Goal: Complete application form

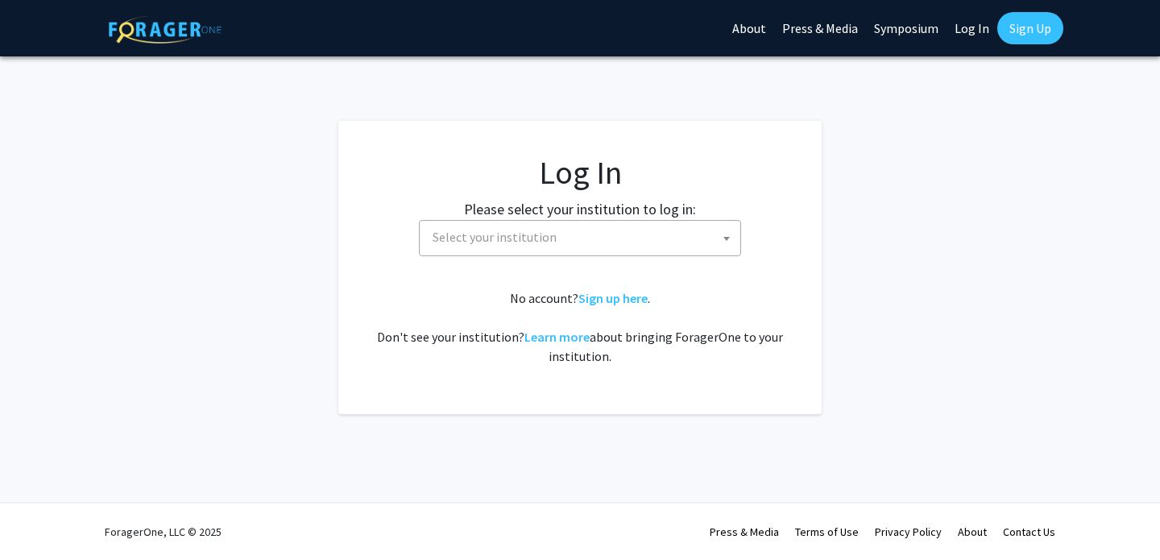
select select
click at [525, 227] on span "Select your institution" at bounding box center [583, 237] width 314 height 33
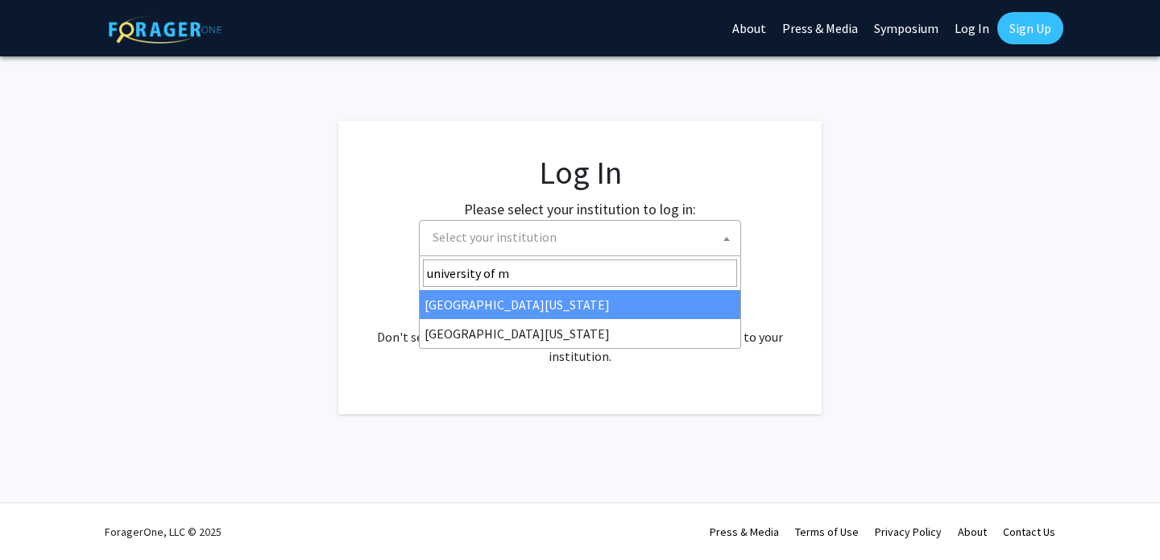
type input "university of m"
select select "31"
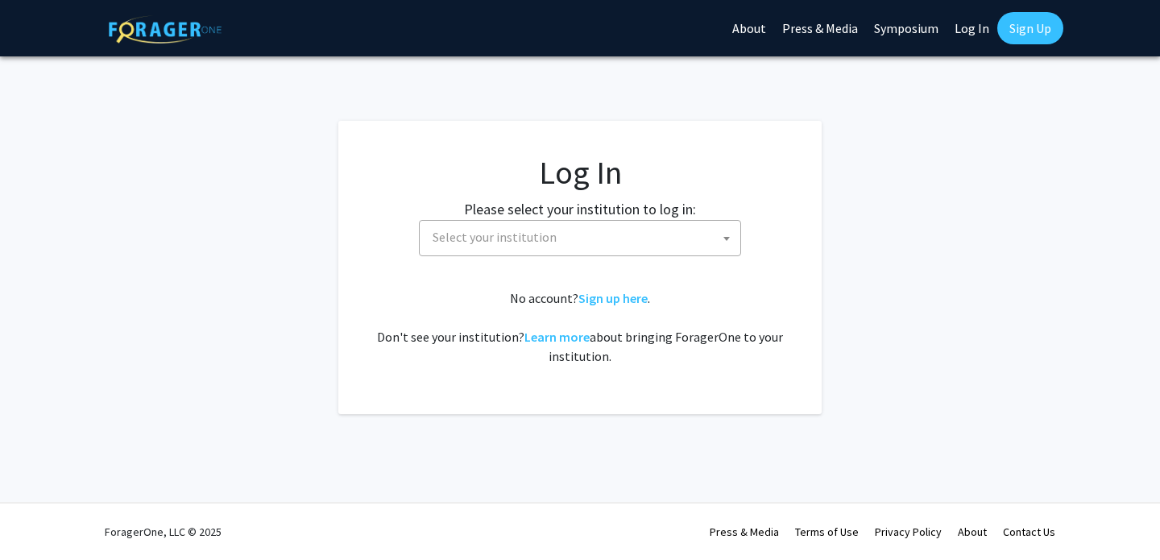
select select
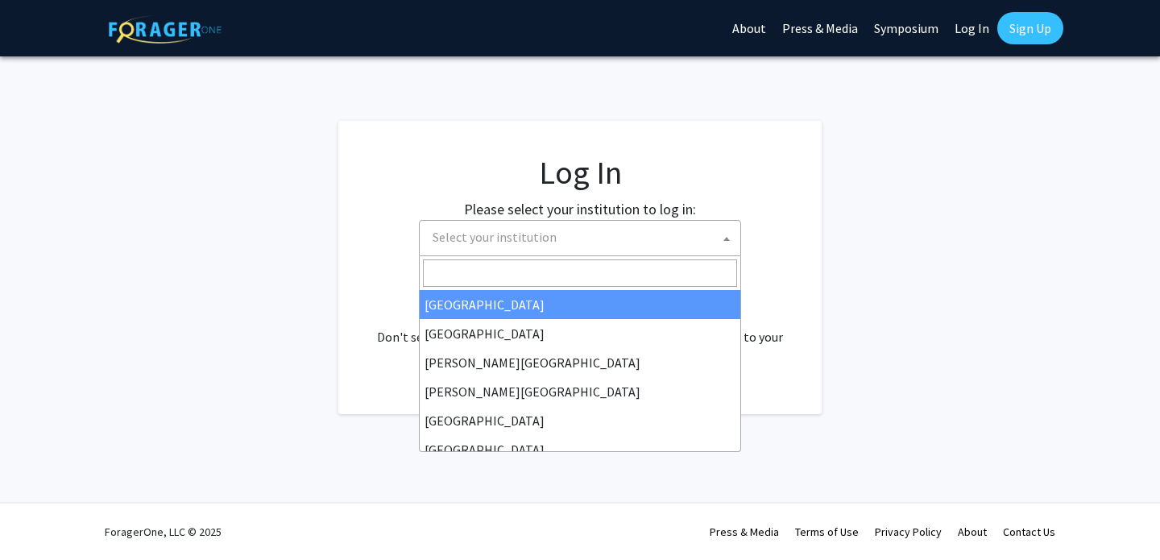
click at [570, 221] on span "Select your institution" at bounding box center [583, 237] width 314 height 33
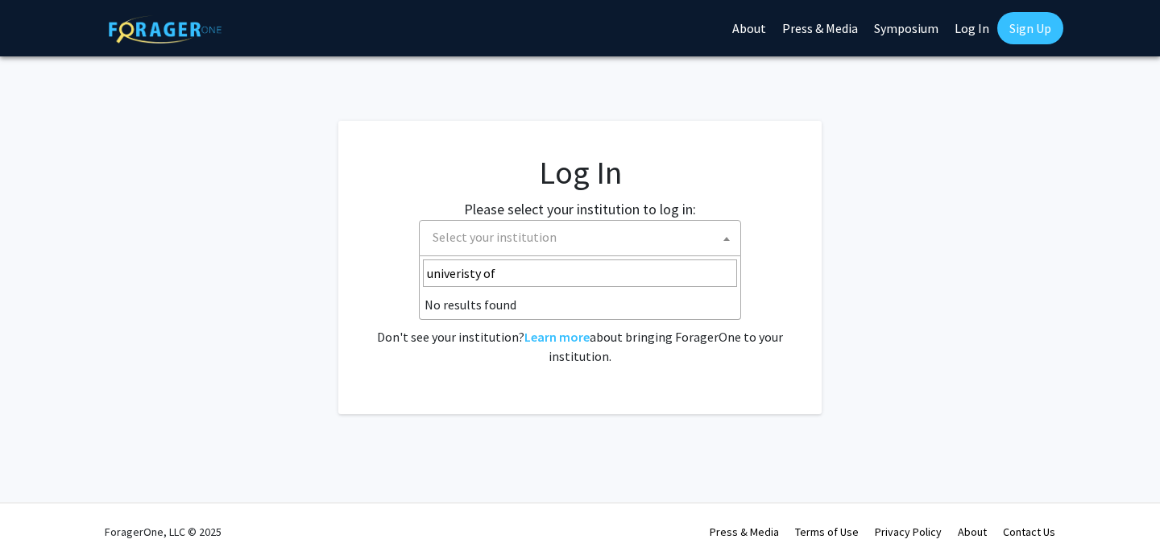
type input "univeristy of"
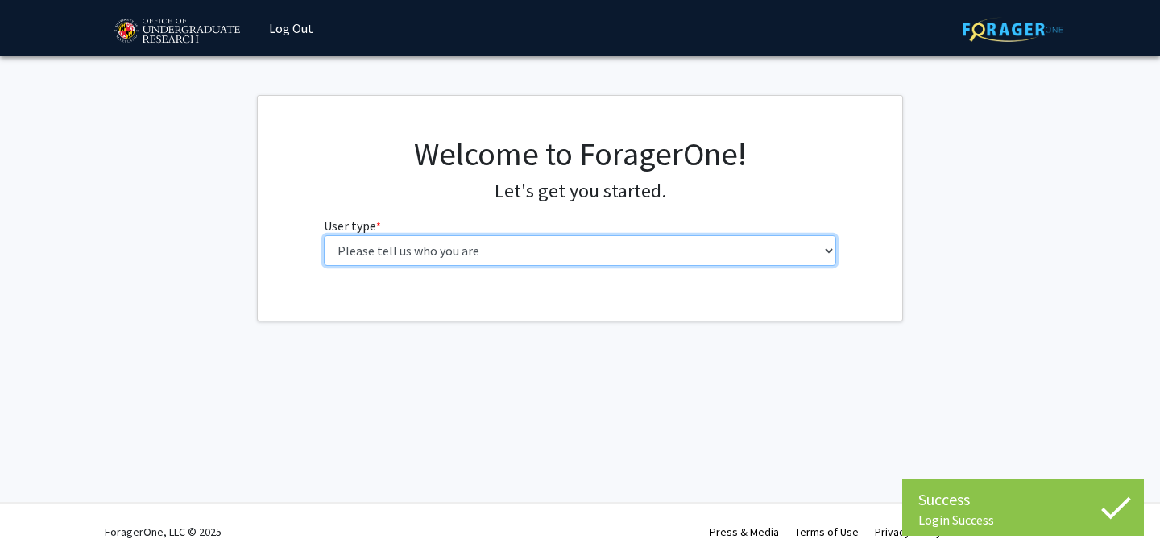
click at [521, 247] on select "Please tell us who you are Undergraduate Student Master's Student Doctoral Cand…" at bounding box center [580, 250] width 513 height 31
select select "1: undergrad"
click at [324, 235] on select "Please tell us who you are Undergraduate Student Master's Student Doctoral Cand…" at bounding box center [580, 250] width 513 height 31
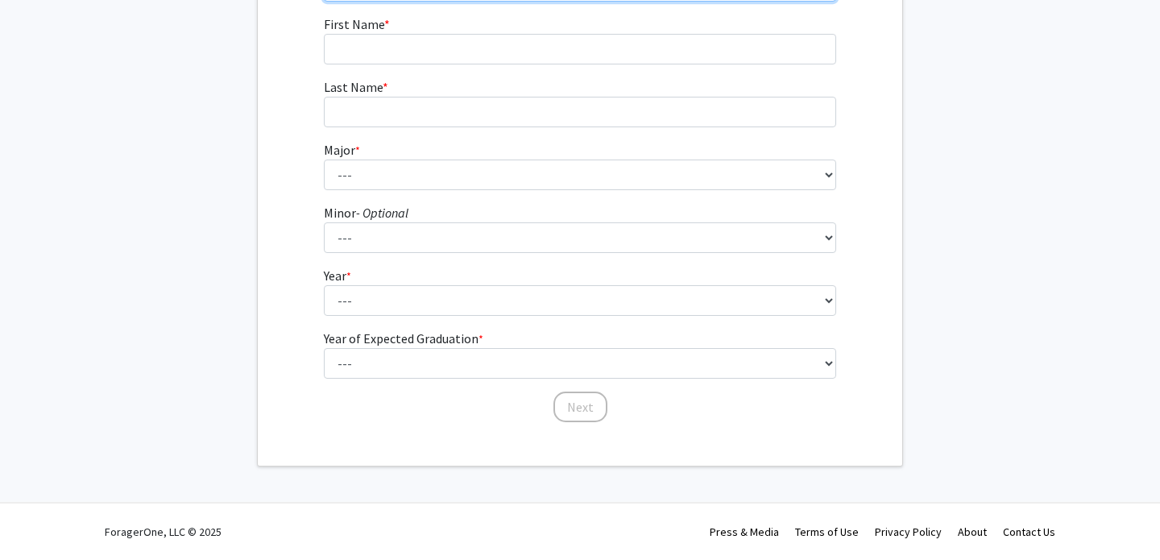
scroll to position [202, 0]
